Goal: Task Accomplishment & Management: Use online tool/utility

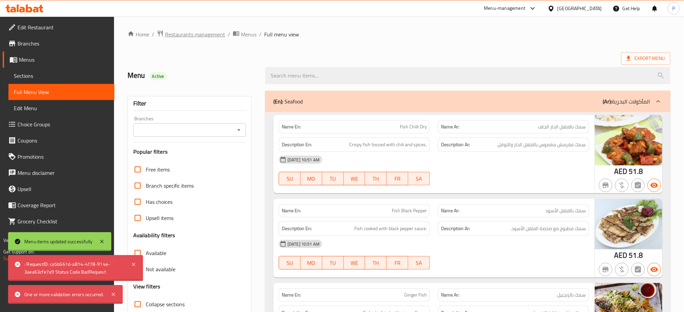
click at [212, 34] on span "Restaurants management" at bounding box center [195, 34] width 60 height 8
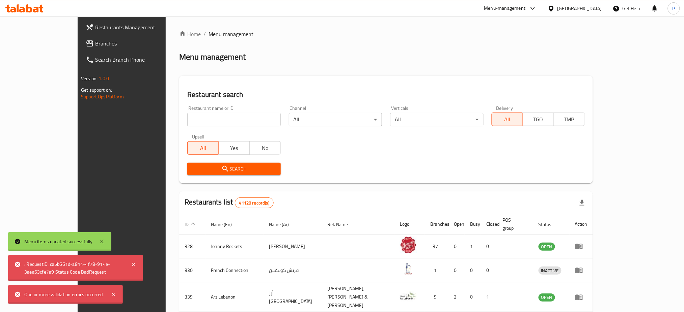
click at [187, 122] on input "search" at bounding box center [233, 119] width 93 height 13
paste input "FAITH PHAR"
type input "FAITH PHAR"
click at [183, 163] on div "Search" at bounding box center [233, 169] width 101 height 21
click at [193, 168] on span "Search" at bounding box center [234, 169] width 82 height 8
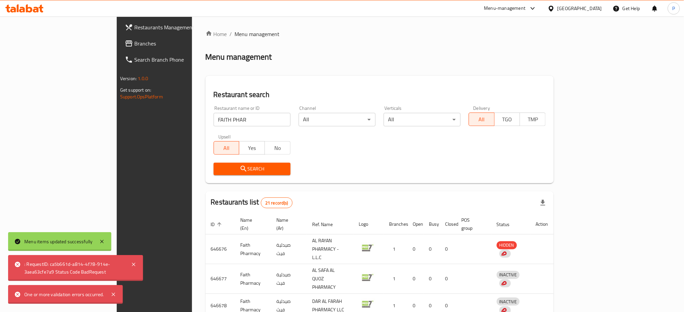
click at [583, 9] on div "[GEOGRAPHIC_DATA]" at bounding box center [579, 8] width 45 height 7
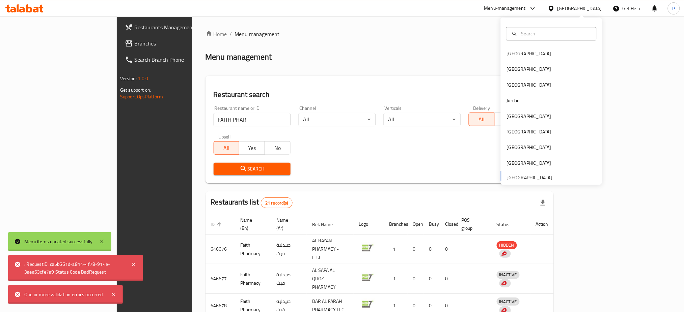
click at [339, 75] on div "Home / Menu management Menu management Restaurant search Restaurant name or ID …" at bounding box center [379, 278] width 348 height 496
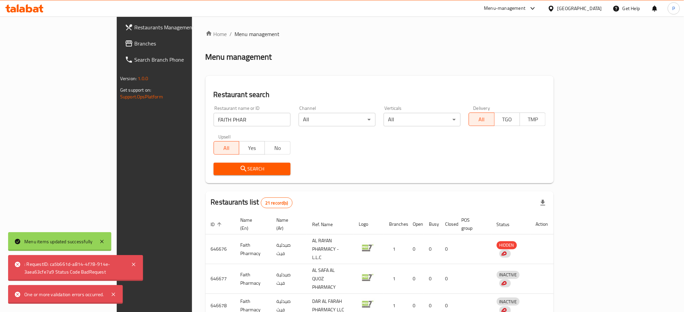
click at [528, 14] on div "Menu-management" at bounding box center [509, 8] width 63 height 16
drag, startPoint x: 522, startPoint y: 3, endPoint x: 521, endPoint y: 18, distance: 14.2
click at [522, 5] on div "Menu-management" at bounding box center [509, 8] width 63 height 16
click at [510, 7] on div "Menu-management" at bounding box center [504, 8] width 41 height 8
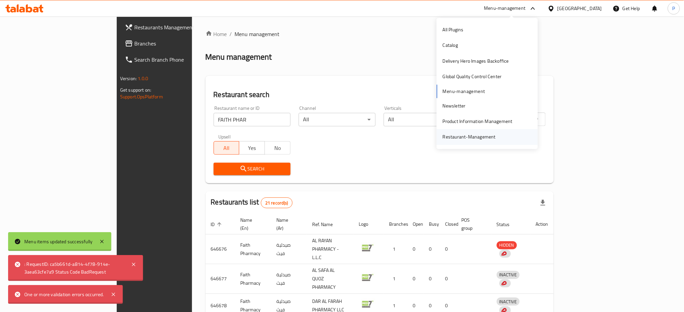
click at [456, 136] on div "Restaurant-Management" at bounding box center [468, 137] width 53 height 7
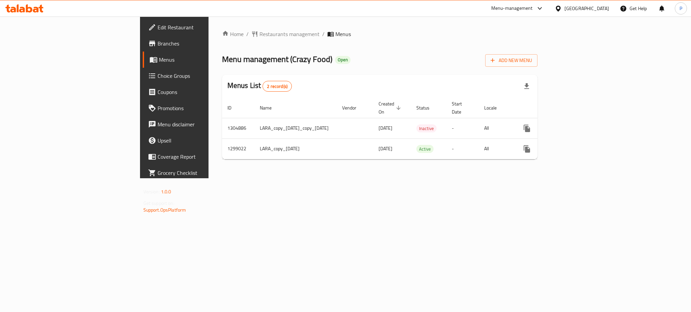
drag, startPoint x: 300, startPoint y: 187, endPoint x: 337, endPoint y: 189, distance: 36.5
click at [300, 178] on div "Home / Restaurants management / Menus Menu management ( Crazy Food ) Open Add N…" at bounding box center [379, 98] width 343 height 162
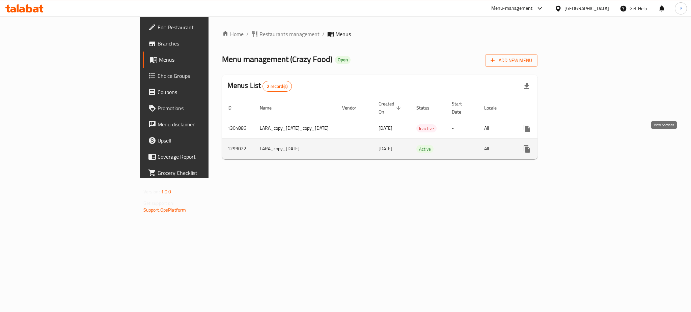
click at [583, 143] on link "enhanced table" at bounding box center [575, 149] width 16 height 16
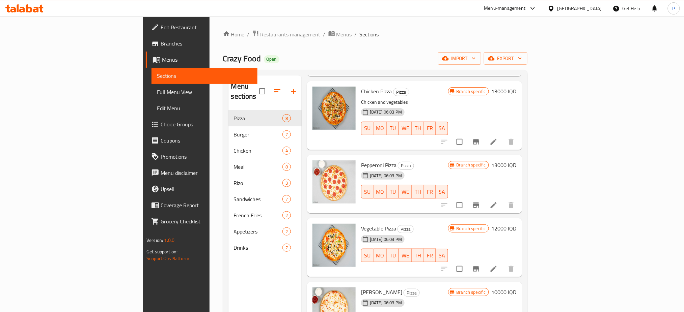
scroll to position [263, 0]
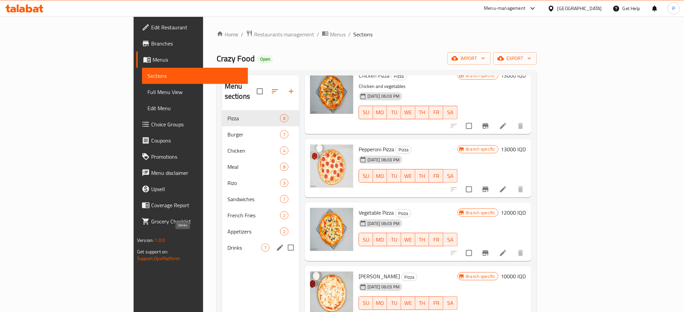
click at [227, 244] on span "Drinks" at bounding box center [244, 248] width 34 height 8
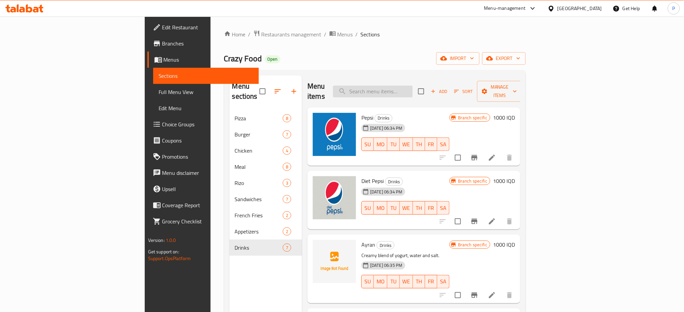
click at [412, 86] on input "search" at bounding box center [373, 92] width 80 height 12
paste input "دجاج مشوي"
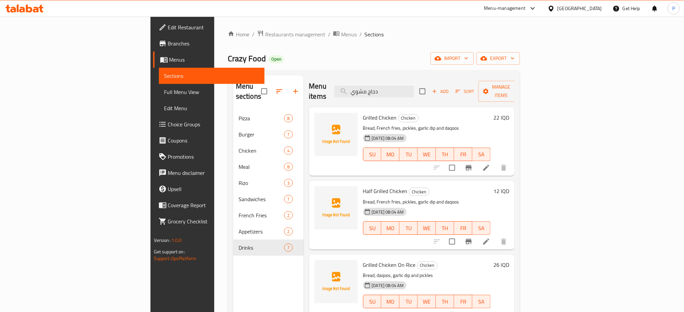
type input "دجاج مشوي"
click at [520, 66] on div "Home / Restaurants management / Menus / Sections Crazy Food Open import export …" at bounding box center [374, 211] width 292 height 363
click at [468, 57] on span "import" at bounding box center [452, 58] width 32 height 8
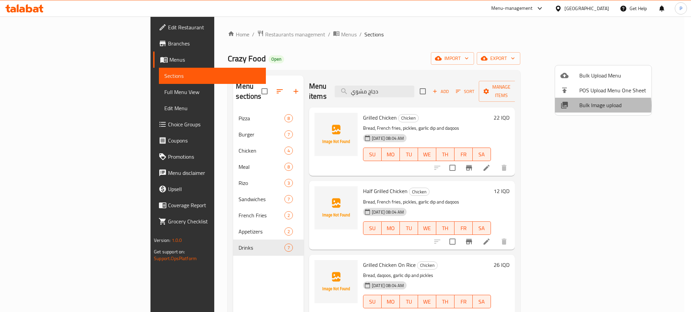
click at [592, 106] on span "Bulk Image upload" at bounding box center [612, 105] width 67 height 8
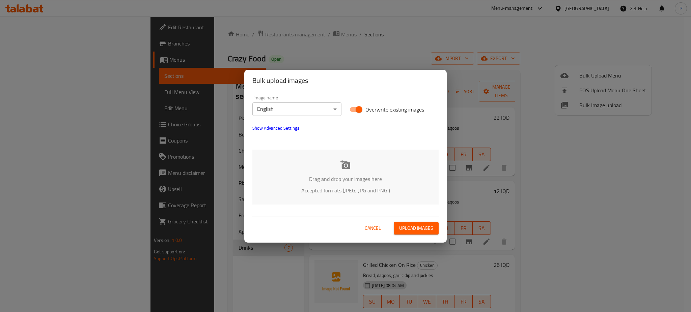
click at [288, 101] on div "Image name English ​" at bounding box center [296, 105] width 89 height 21
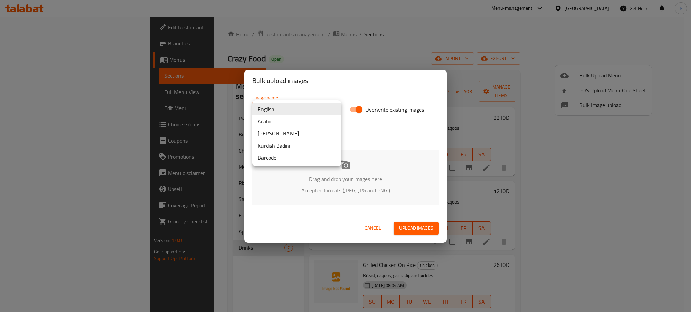
click at [286, 108] on body "​ Menu-management Iraq Get Help P Edit Restaurant Branches Menus Sections Full …" at bounding box center [345, 165] width 691 height 296
click at [273, 114] on li "English" at bounding box center [296, 109] width 89 height 12
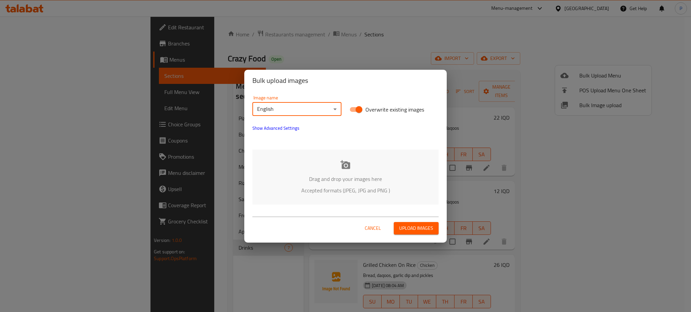
click at [277, 111] on body "​ Menu-management Iraq Get Help P Edit Restaurant Branches Menus Sections Full …" at bounding box center [345, 165] width 691 height 296
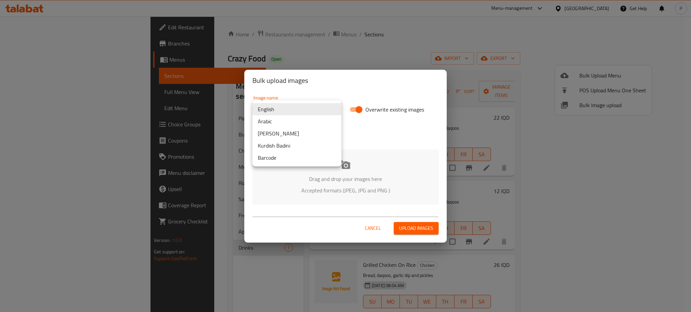
click at [269, 122] on li "Arabic" at bounding box center [296, 121] width 89 height 12
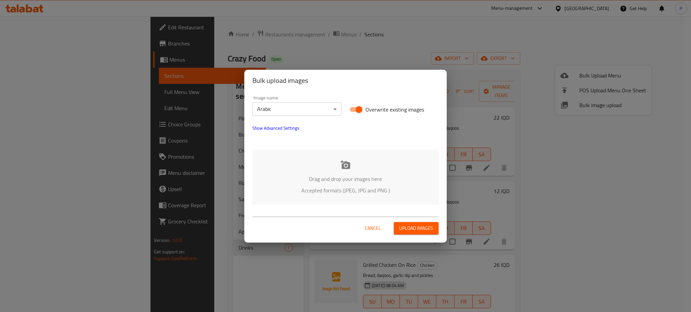
click at [357, 183] on p "Drag and drop your images here" at bounding box center [345, 179] width 166 height 8
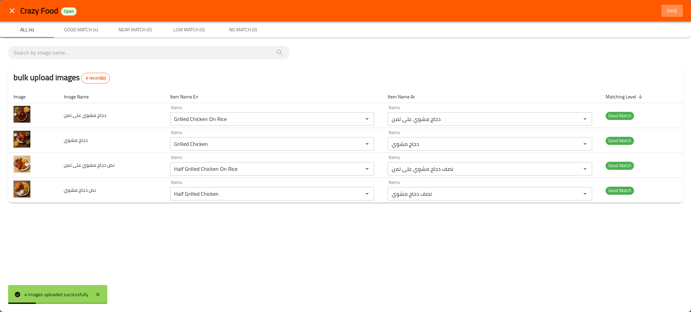
click at [672, 8] on span "Save" at bounding box center [672, 11] width 16 height 8
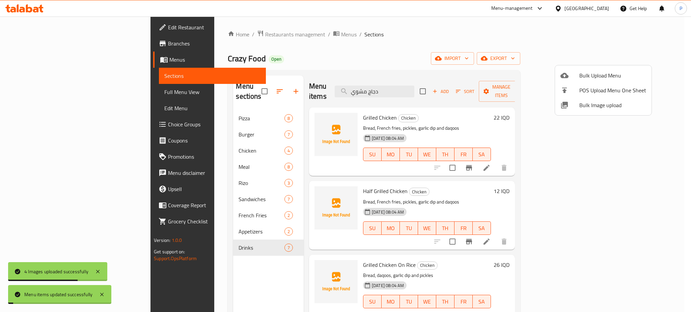
click at [166, 193] on div at bounding box center [345, 156] width 691 height 312
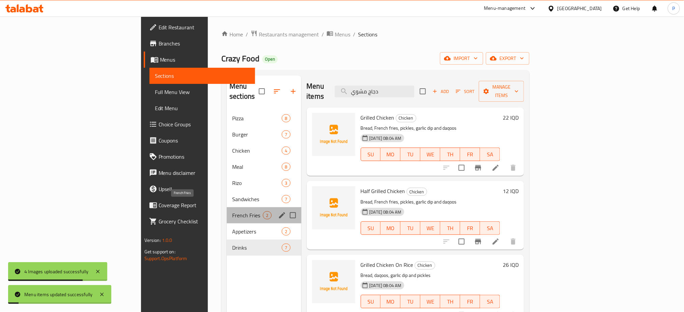
click at [232, 211] on span "French Fries" at bounding box center [247, 215] width 31 height 8
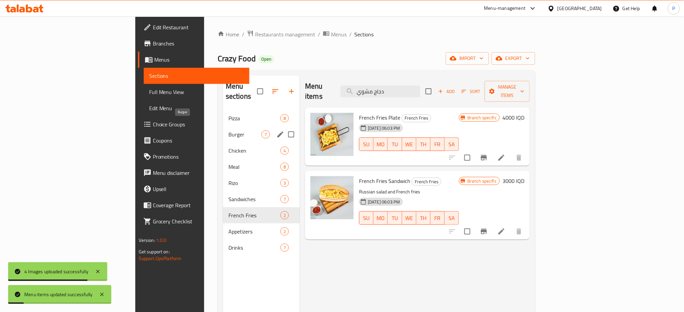
click at [223, 126] on div "Burger 7" at bounding box center [261, 134] width 77 height 16
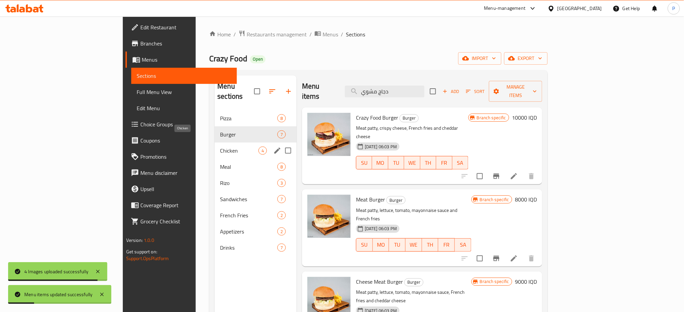
click at [220, 147] on span "Chicken" at bounding box center [239, 151] width 38 height 8
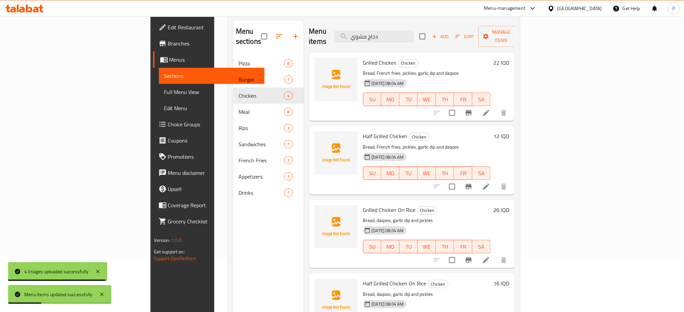
scroll to position [94, 0]
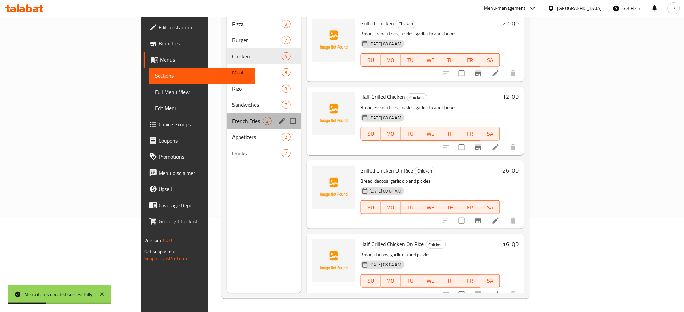
click at [227, 113] on div "French Fries 2" at bounding box center [264, 121] width 74 height 16
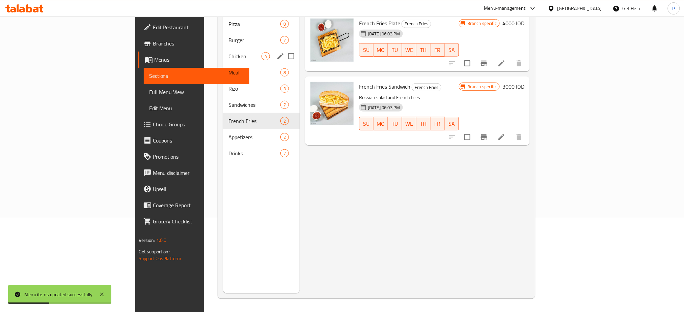
click at [223, 53] on div "Chicken 4" at bounding box center [261, 56] width 77 height 16
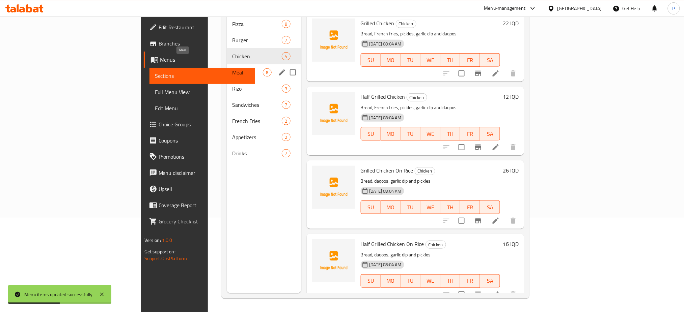
click at [227, 64] on div "Meal 8" at bounding box center [264, 72] width 74 height 16
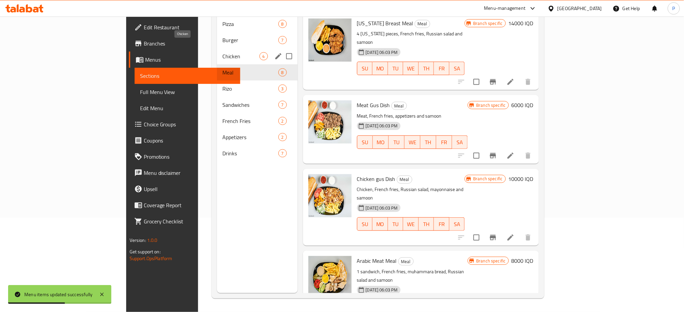
click at [222, 52] on span "Chicken" at bounding box center [240, 56] width 37 height 8
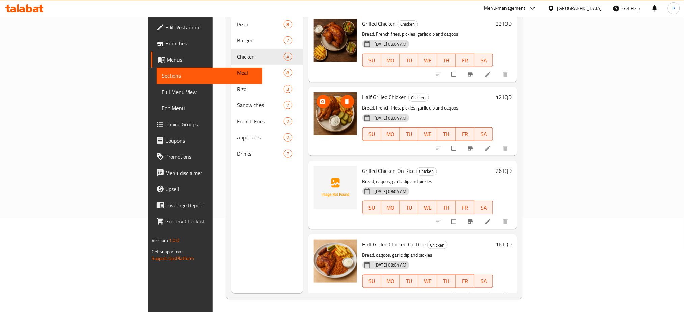
scroll to position [94, 0]
click at [314, 166] on img at bounding box center [335, 187] width 43 height 43
click at [316, 169] on button "upload picture" at bounding box center [322, 175] width 13 height 13
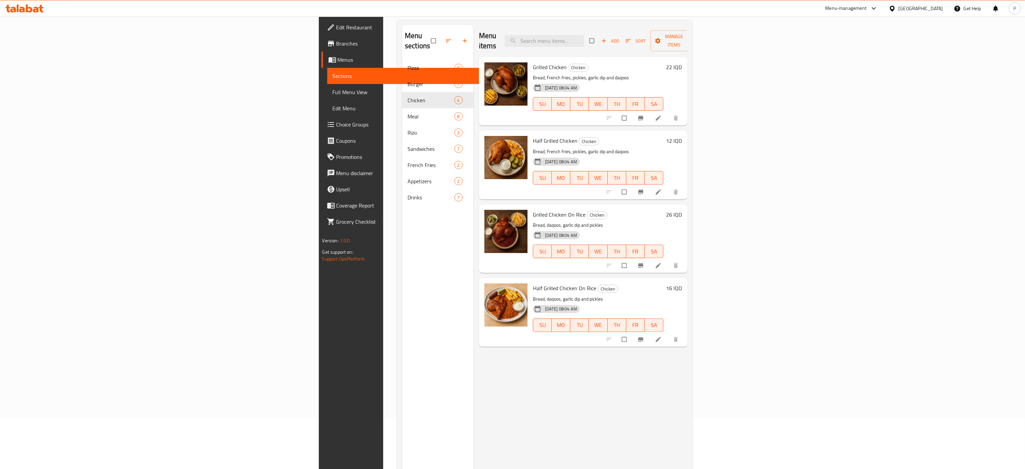
scroll to position [27, 0]
